Goal: Transaction & Acquisition: Download file/media

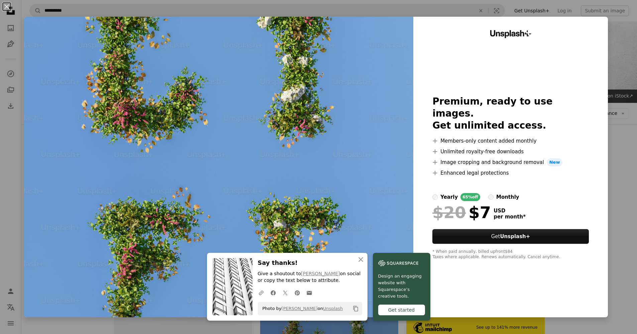
scroll to position [234, 0]
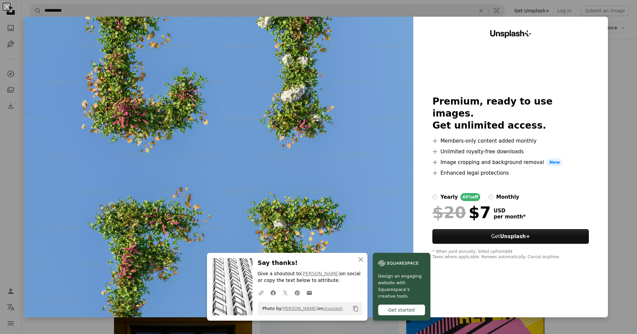
click at [636, 50] on div "An X shape An X shape Close Say thanks! Give a shoutout to [PERSON_NAME] on soc…" at bounding box center [318, 167] width 637 height 334
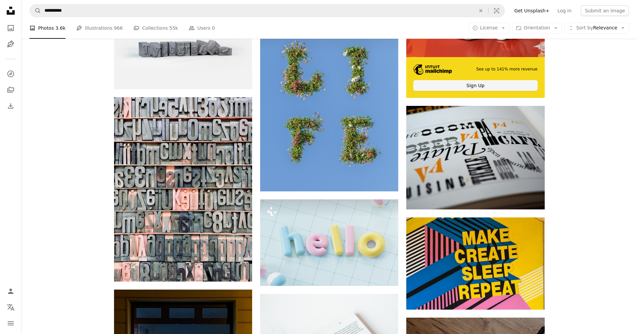
scroll to position [195, 0]
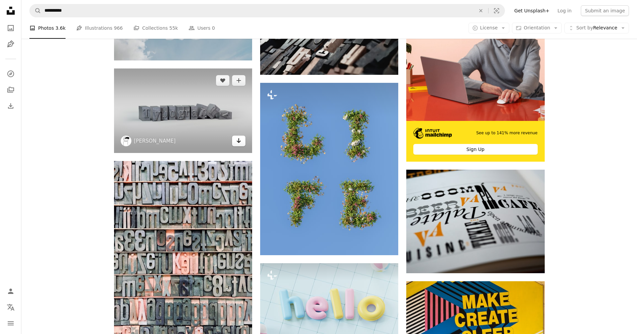
click at [236, 145] on icon "Arrow pointing down" at bounding box center [238, 141] width 5 height 8
